Goal: Information Seeking & Learning: Learn about a topic

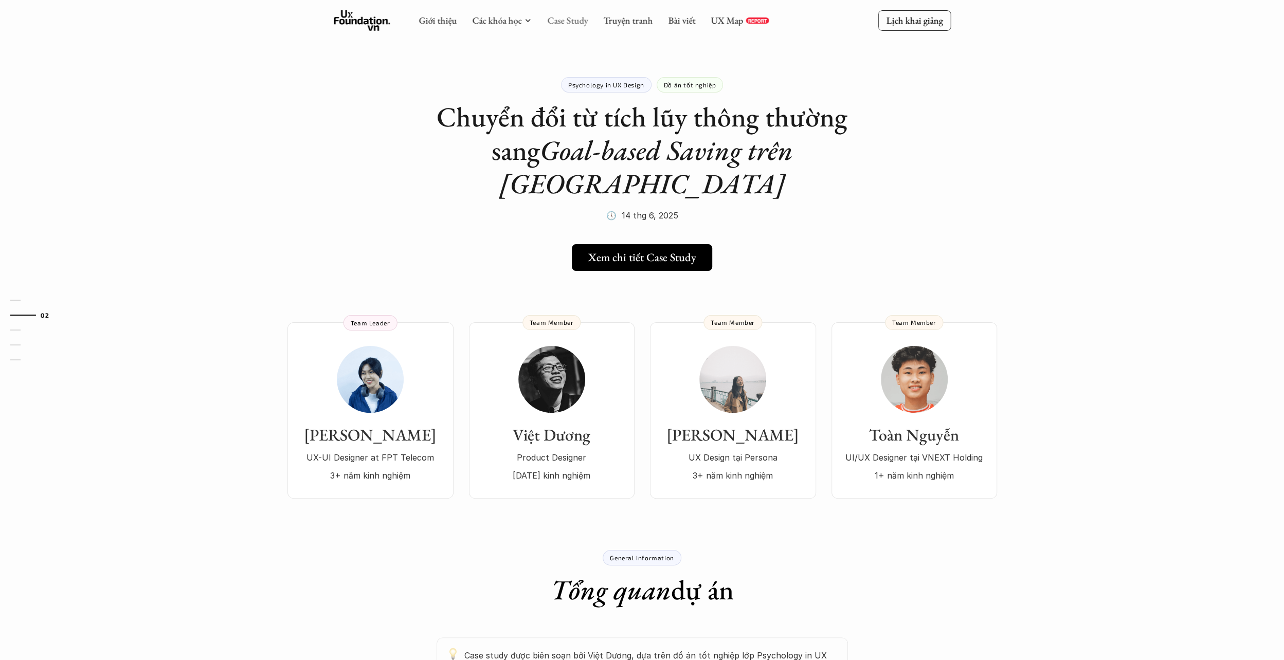
click at [564, 19] on link "Case Study" at bounding box center [567, 20] width 41 height 12
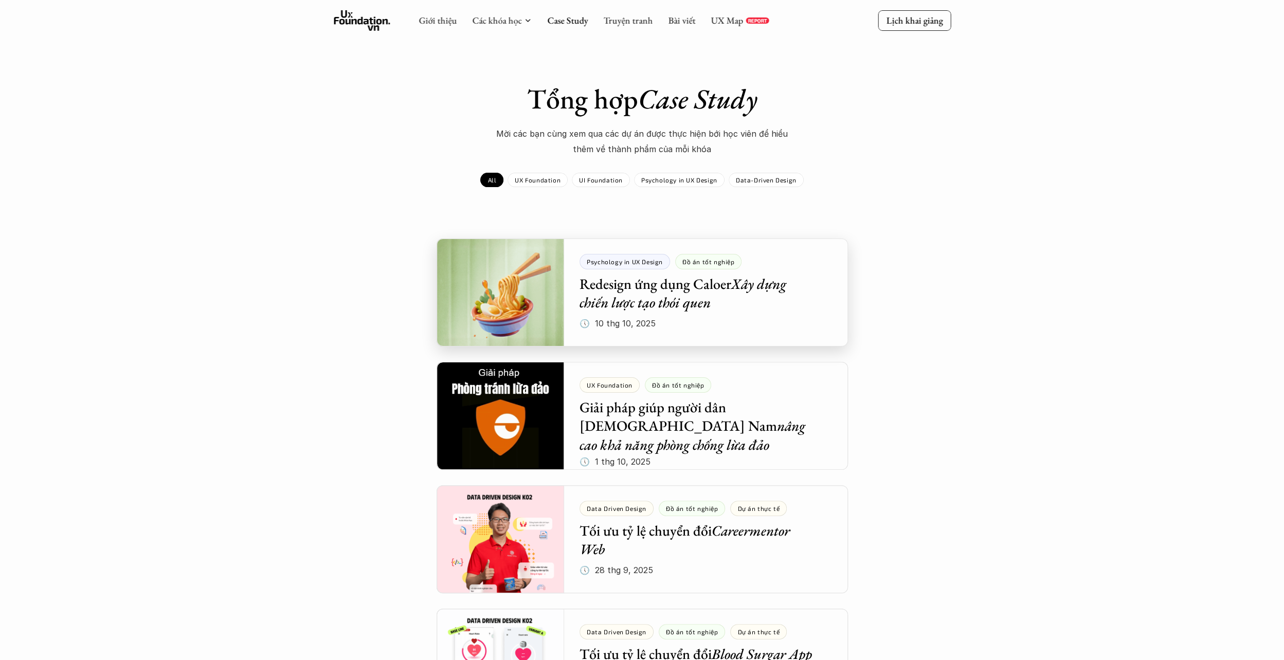
click at [671, 309] on div at bounding box center [643, 293] width 412 height 108
